Goal: Transaction & Acquisition: Purchase product/service

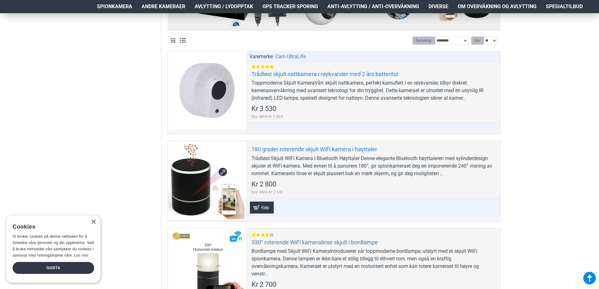
scroll to position [303, 0]
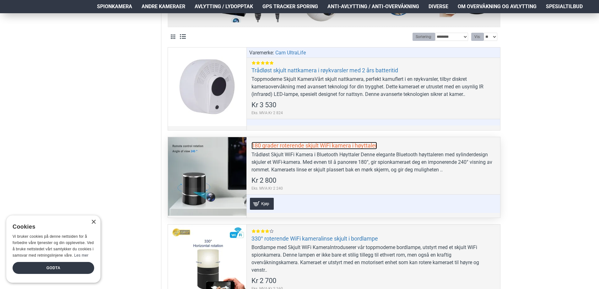
click at [346, 145] on link "180 grader roterende skjult WiFi kamera i høyttaler" at bounding box center [315, 145] width 126 height 7
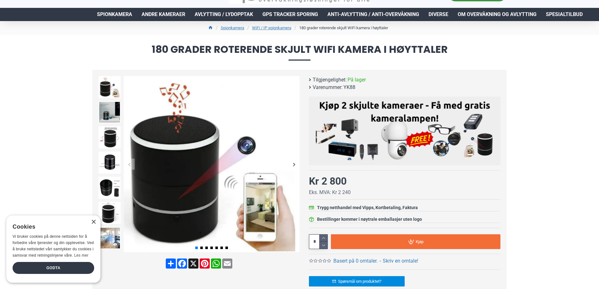
scroll to position [63, 0]
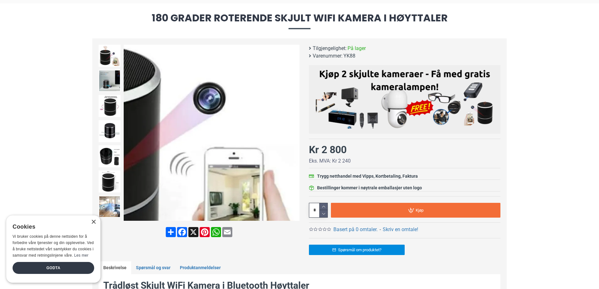
click at [294, 134] on div "Next slide" at bounding box center [294, 132] width 11 height 11
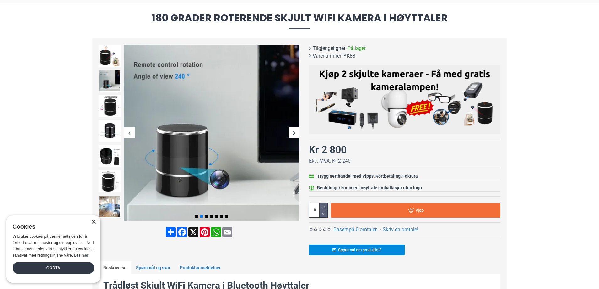
click at [295, 134] on div "Next slide" at bounding box center [294, 132] width 11 height 11
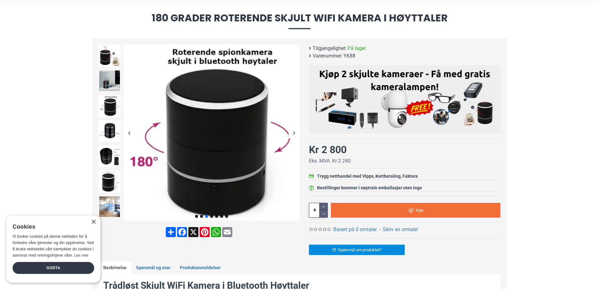
click at [294, 134] on div "Next slide" at bounding box center [294, 132] width 11 height 11
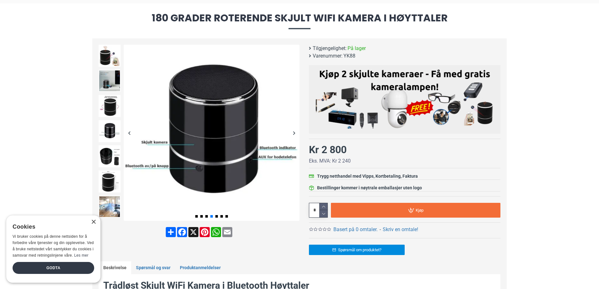
click at [294, 133] on div "Next slide" at bounding box center [294, 132] width 11 height 11
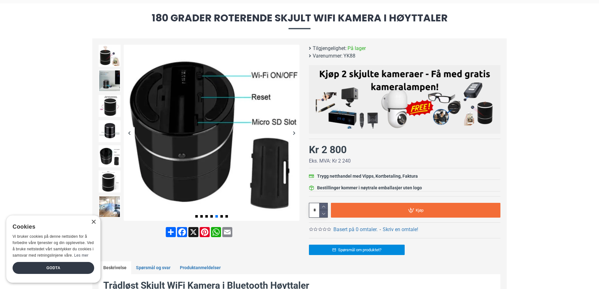
click at [294, 133] on div "Next slide" at bounding box center [294, 132] width 11 height 11
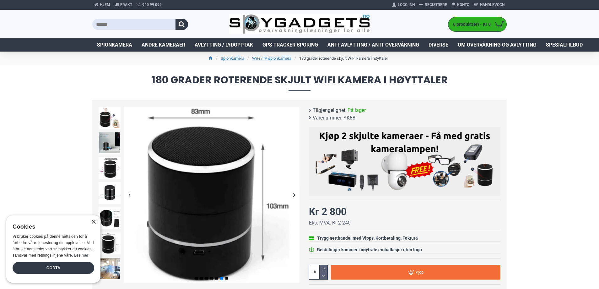
scroll to position [0, 0]
